Goal: Information Seeking & Learning: Learn about a topic

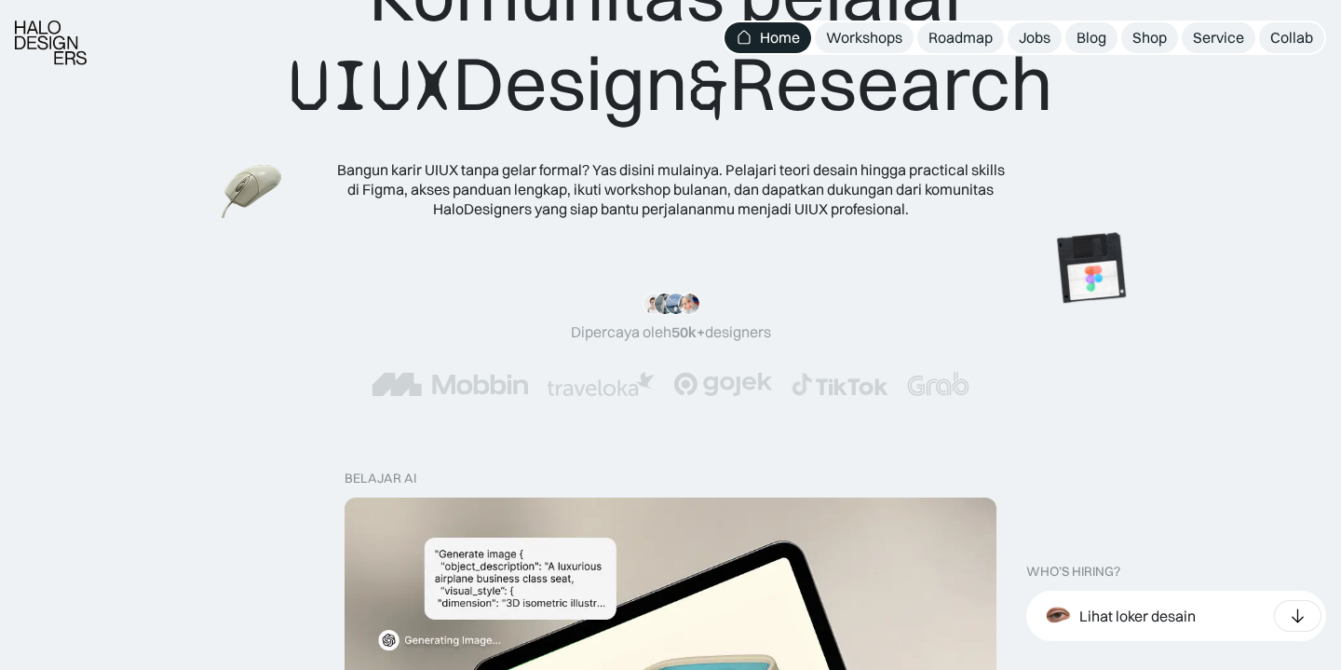
scroll to position [455, 0]
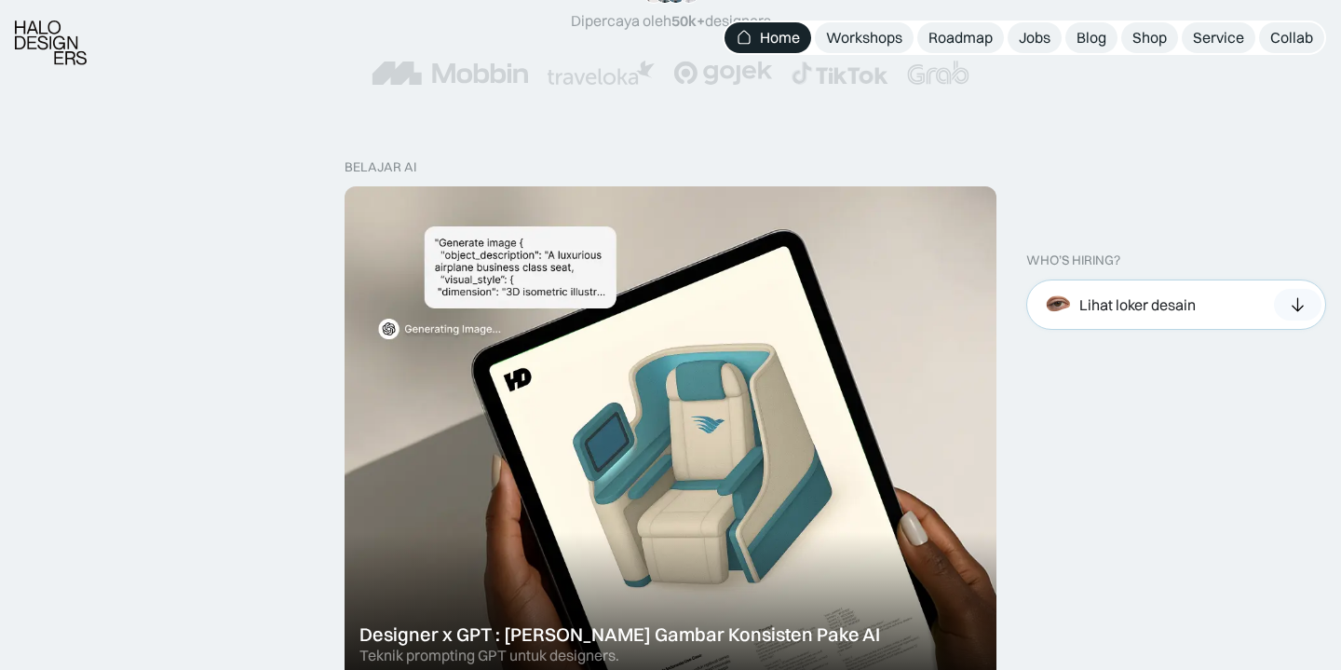
click at [1168, 320] on div "Lihat loker desain" at bounding box center [1117, 304] width 157 height 41
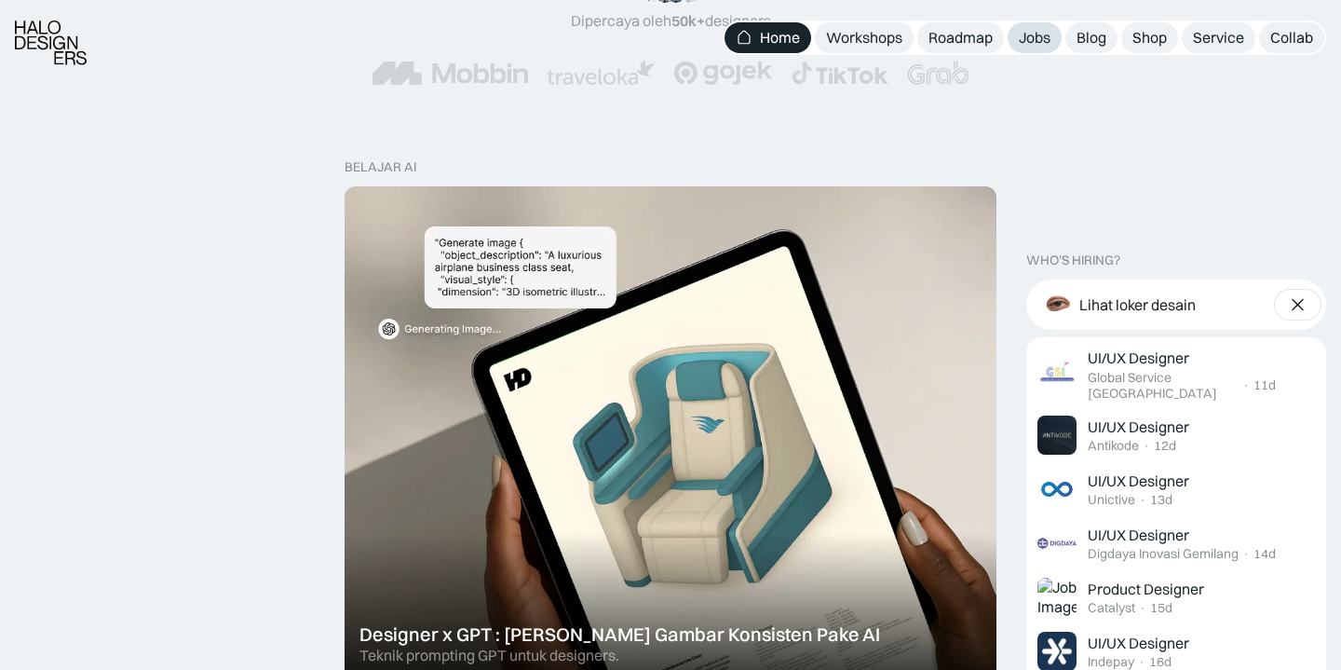
click at [1044, 34] on div "Jobs" at bounding box center [1035, 38] width 32 height 20
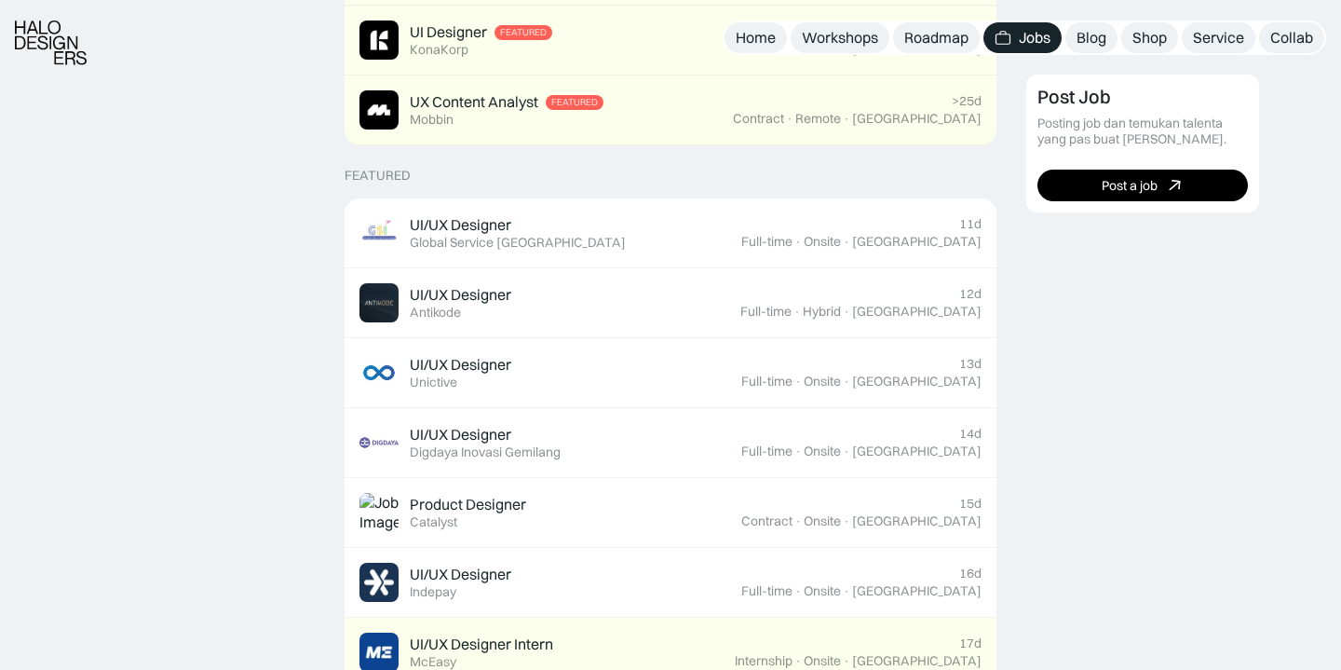
scroll to position [673, 0]
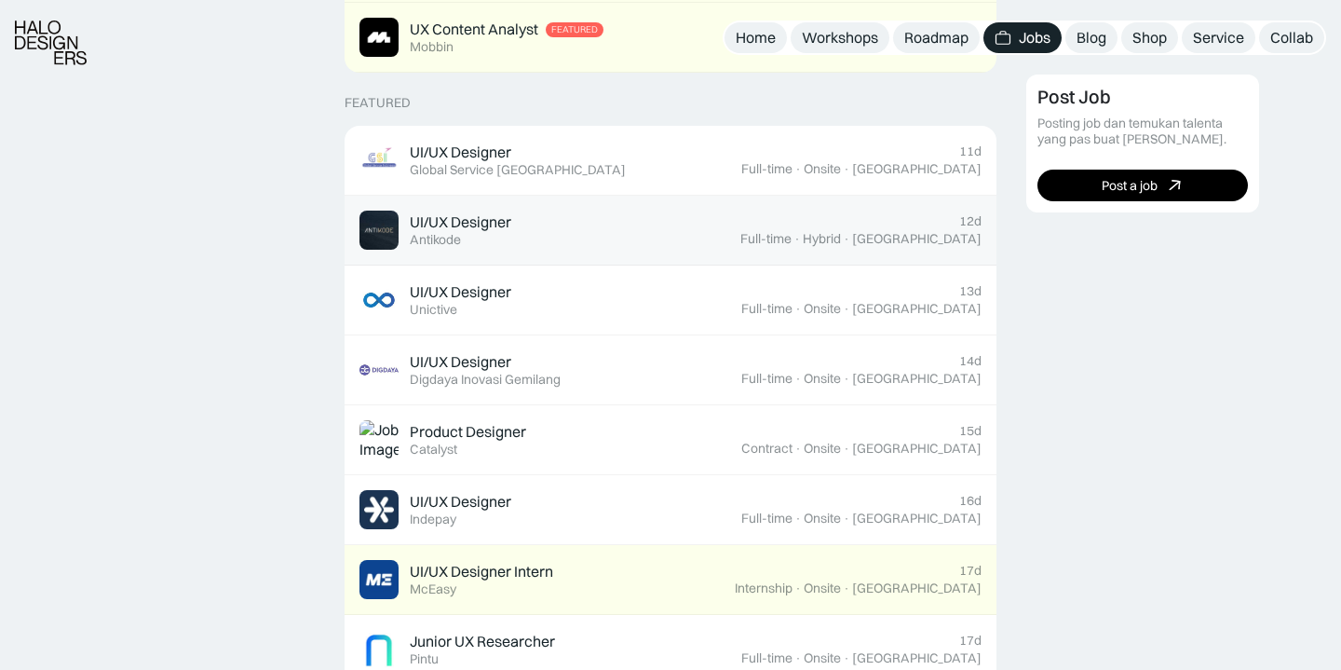
click at [702, 244] on div "UI/UX Designer Featured Antikode" at bounding box center [550, 230] width 381 height 39
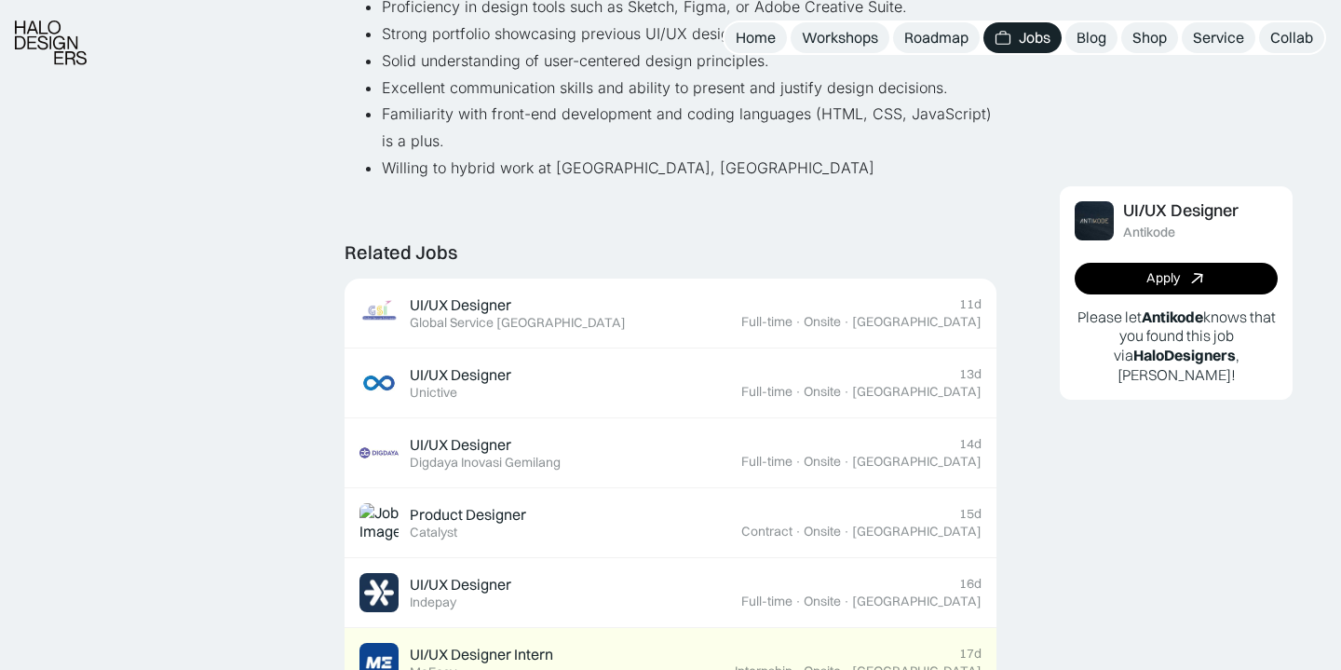
scroll to position [1044, 0]
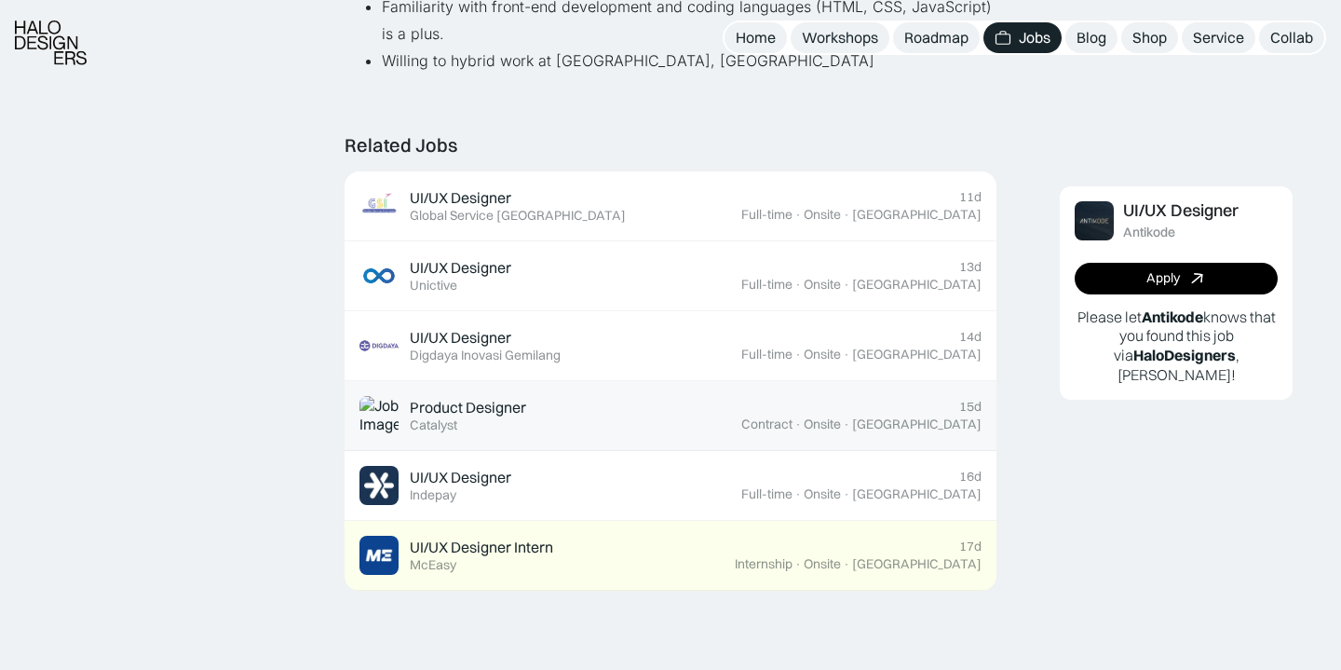
click at [683, 415] on div "Product Designer Featured Catalyst" at bounding box center [551, 415] width 382 height 39
